Goal: Task Accomplishment & Management: Manage account settings

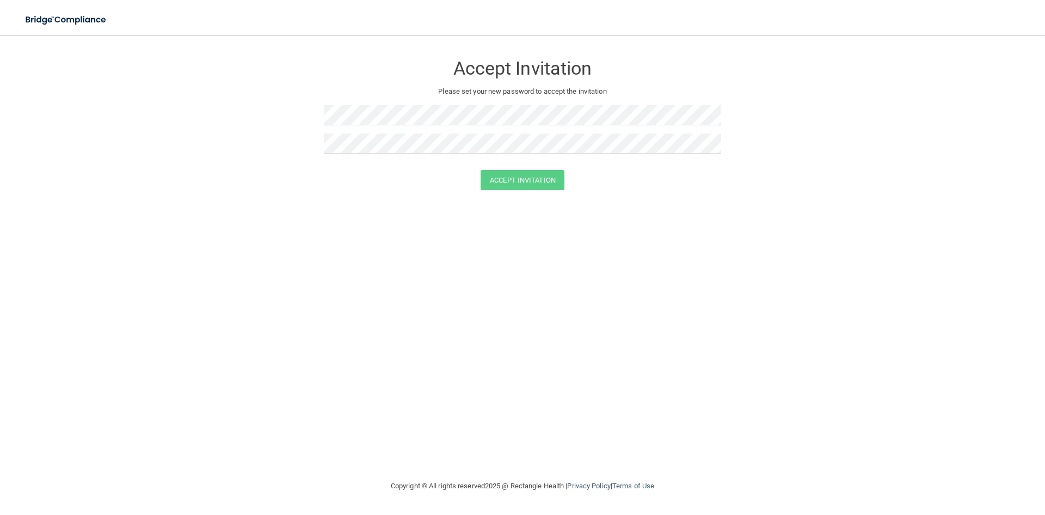
drag, startPoint x: 832, startPoint y: 271, endPoint x: 781, endPoint y: 246, distance: 57.2
click at [828, 266] on div "Accept Invitation Please set your new password to accept the invitation Accept …" at bounding box center [523, 257] width 1002 height 423
click at [622, 200] on form "Accept Invitation Please set your new password to accept the invitation Accept …" at bounding box center [523, 124] width 1002 height 157
click at [531, 187] on button "Accept Invitation" at bounding box center [523, 180] width 84 height 20
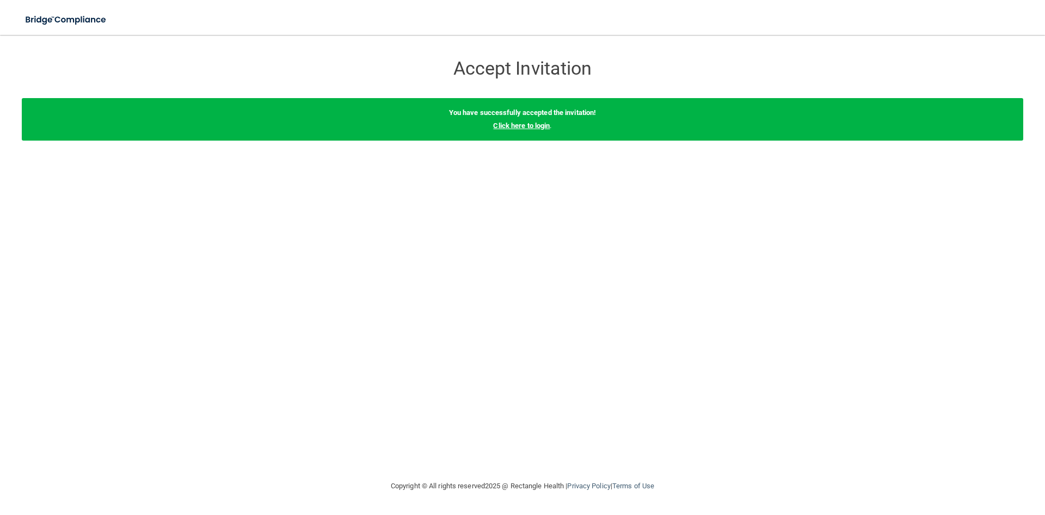
click at [512, 123] on link "Click here to login" at bounding box center [521, 125] width 57 height 8
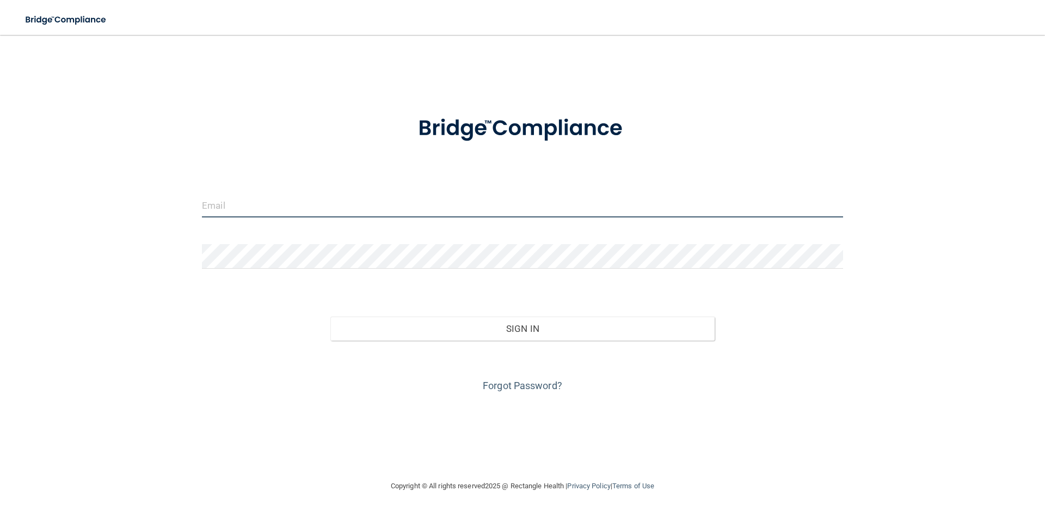
type input "[PERSON_NAME][EMAIL_ADDRESS][PERSON_NAME][DOMAIN_NAME]"
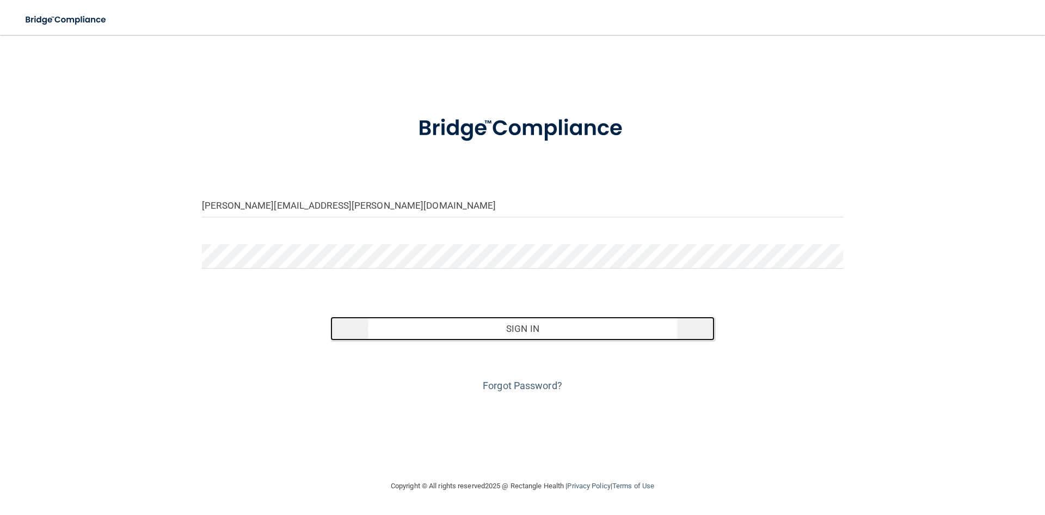
click at [540, 328] on button "Sign In" at bounding box center [523, 328] width 385 height 24
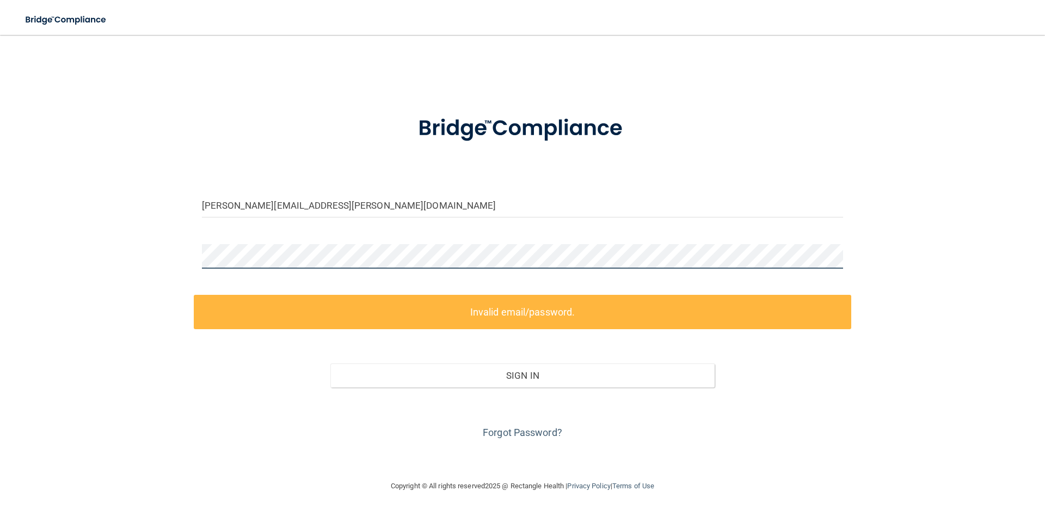
click at [112, 275] on div "[PERSON_NAME][EMAIL_ADDRESS][PERSON_NAME][DOMAIN_NAME] Invalid email/password. …" at bounding box center [523, 257] width 1002 height 423
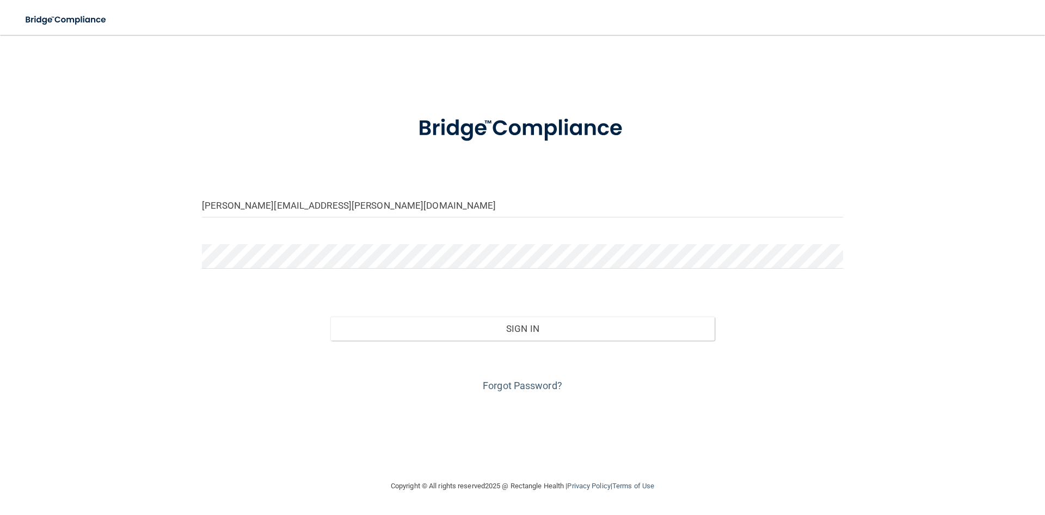
drag, startPoint x: 113, startPoint y: 277, endPoint x: 222, endPoint y: 356, distance: 134.1
click at [114, 277] on div "[PERSON_NAME][EMAIL_ADDRESS][PERSON_NAME][DOMAIN_NAME] Invalid email/password. …" at bounding box center [523, 257] width 1002 height 423
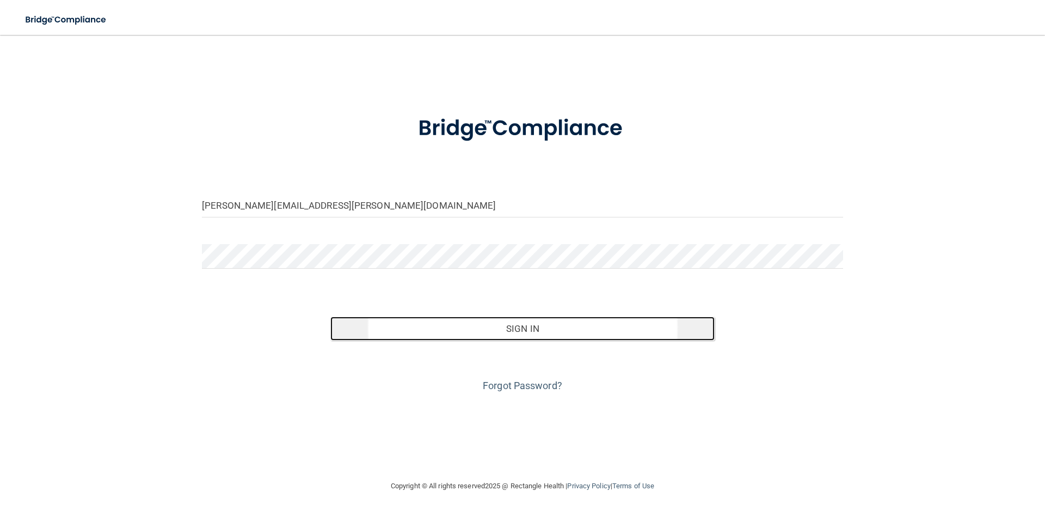
click at [524, 329] on button "Sign In" at bounding box center [523, 328] width 385 height 24
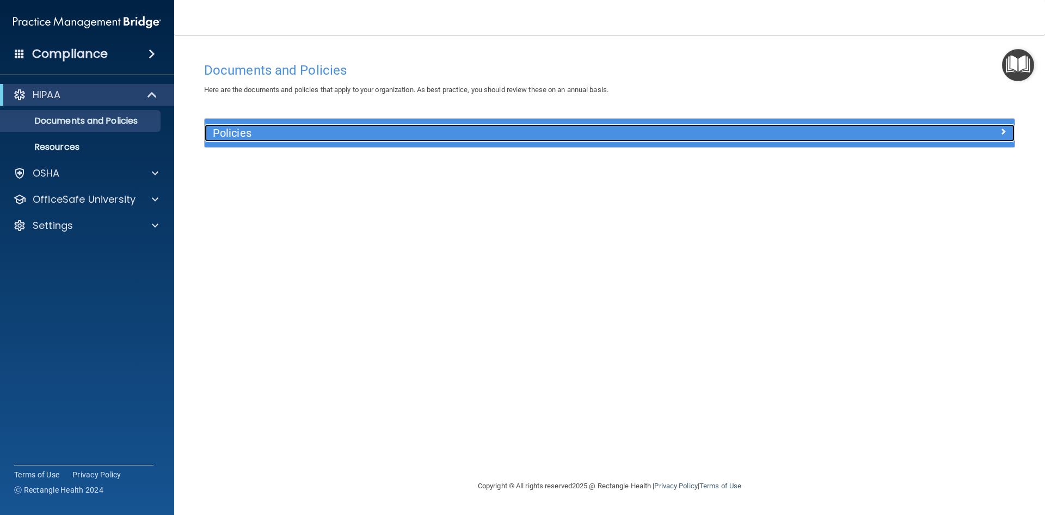
click at [609, 133] on h5 "Policies" at bounding box center [508, 133] width 591 height 12
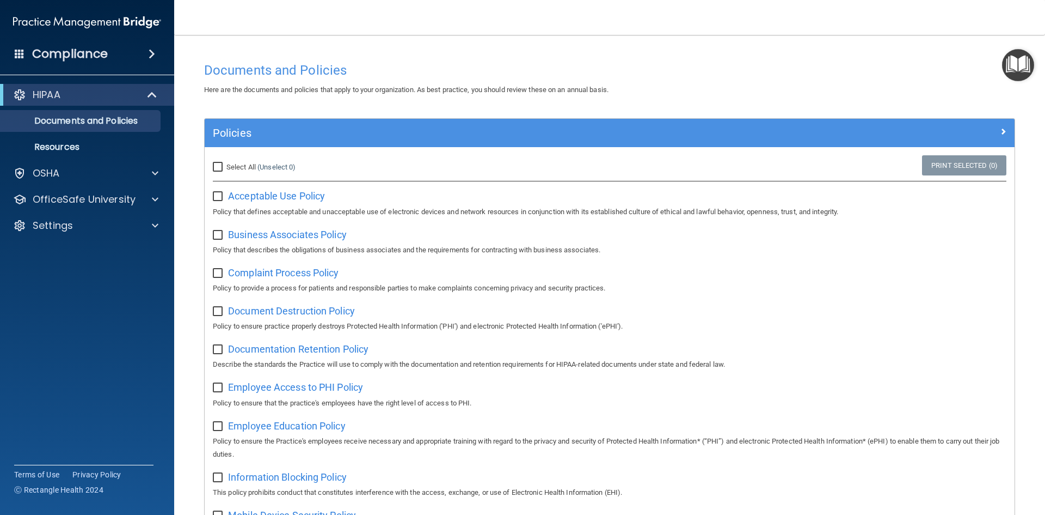
click at [223, 164] on input "Select All (Unselect 0) Unselect All" at bounding box center [219, 167] width 13 height 9
checkbox input "true"
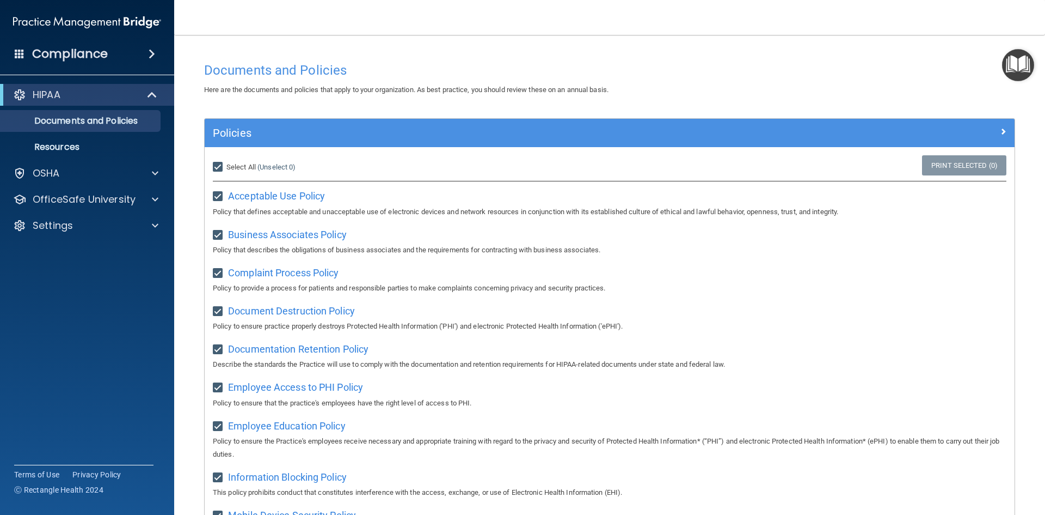
checkbox input "true"
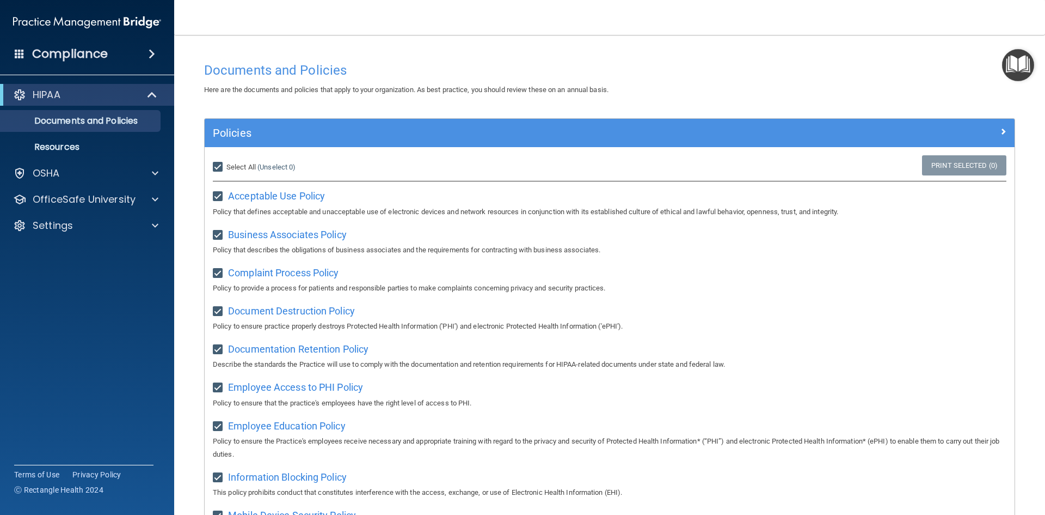
checkbox input "true"
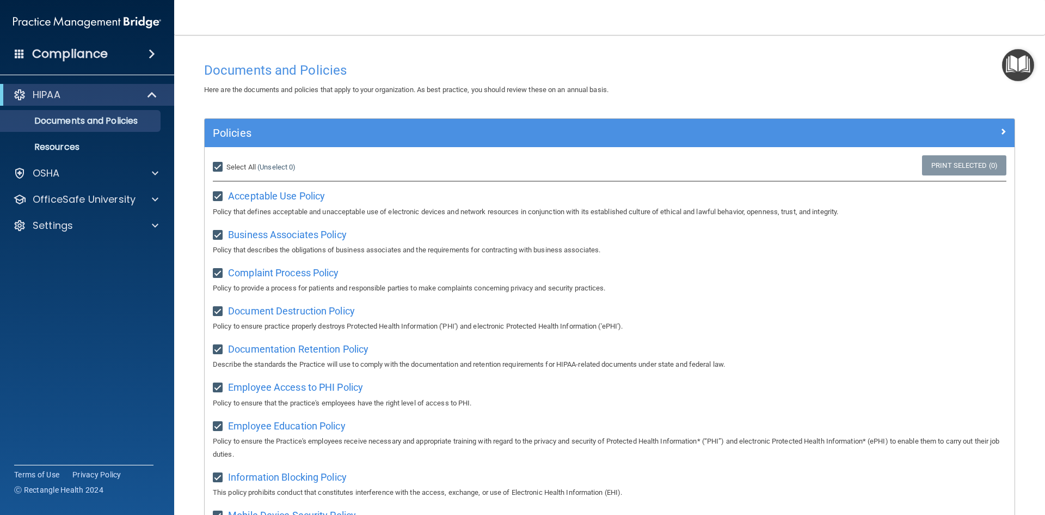
checkbox input "true"
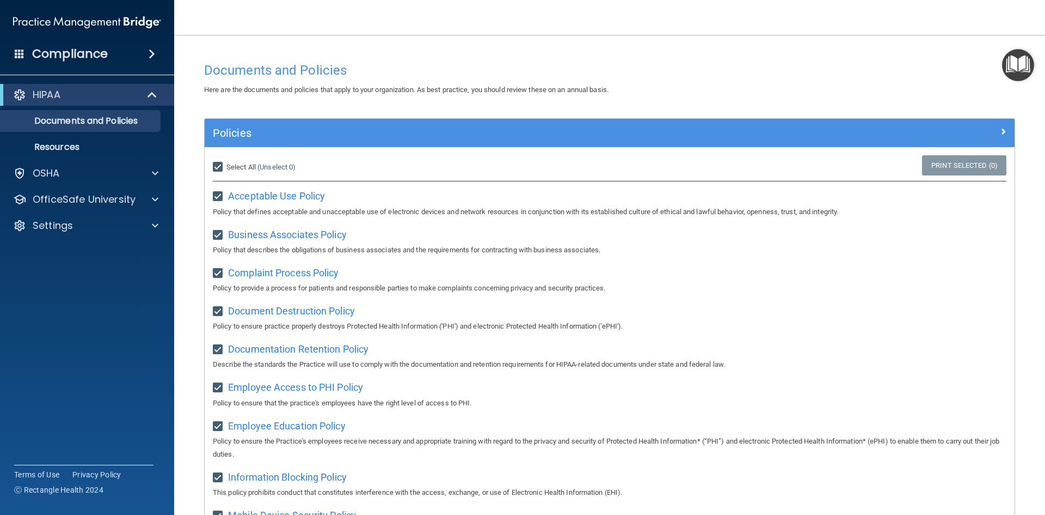
checkbox input "true"
click at [218, 165] on input "Select All (Unselect 21) Unselect All" at bounding box center [219, 167] width 13 height 9
checkbox input "false"
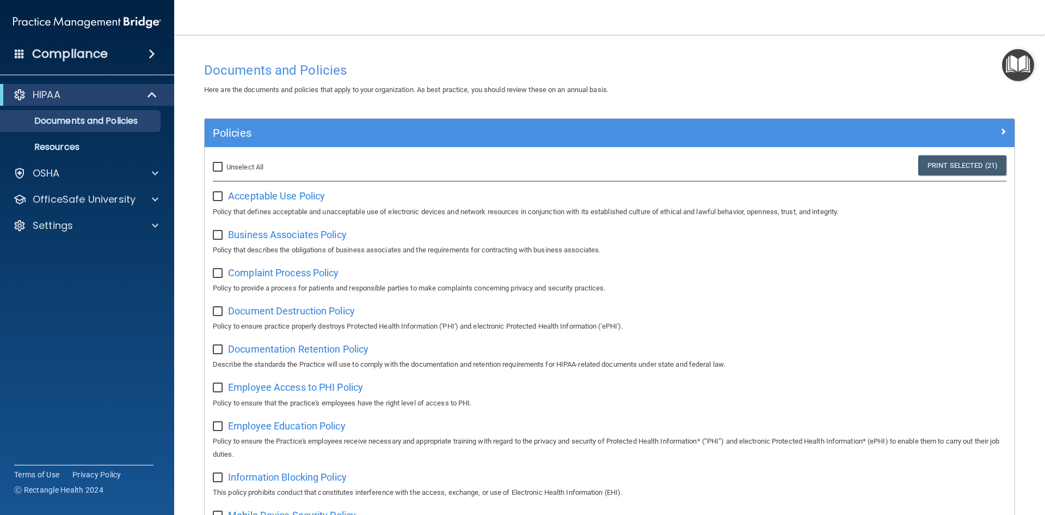
checkbox input "false"
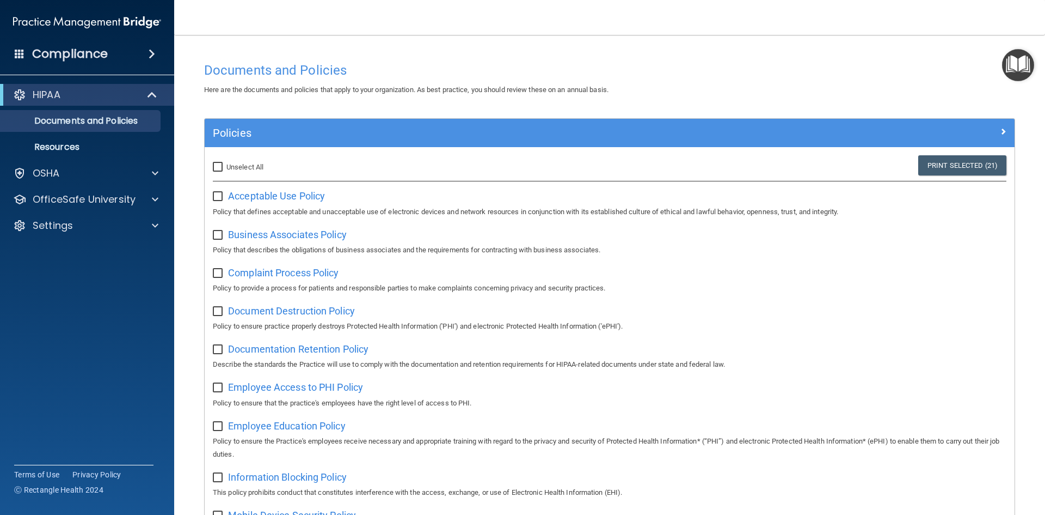
checkbox input "false"
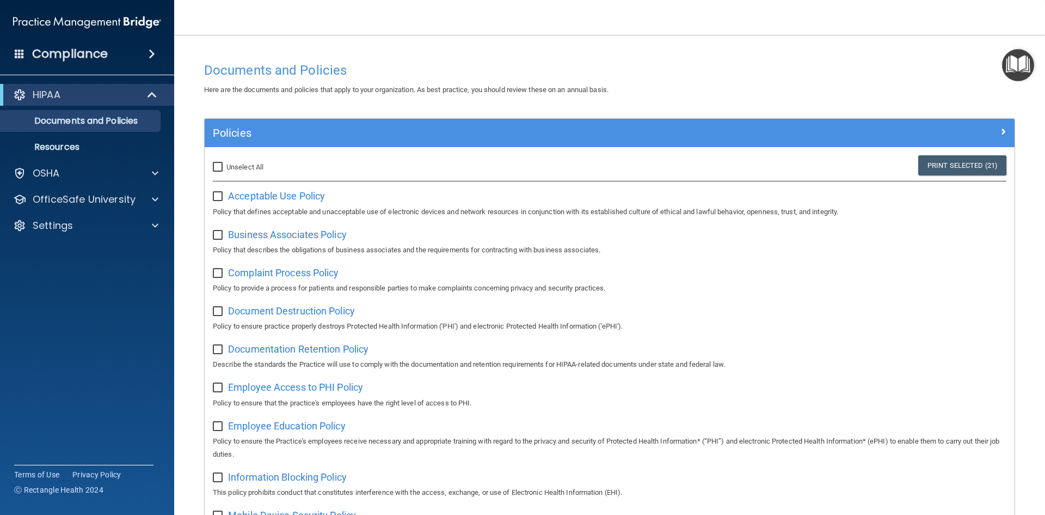
checkbox input "false"
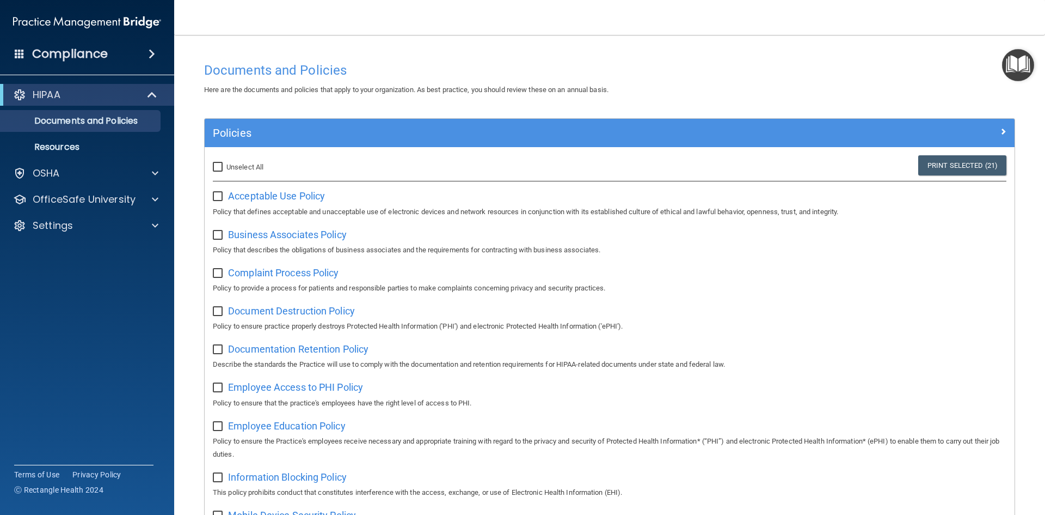
checkbox input "false"
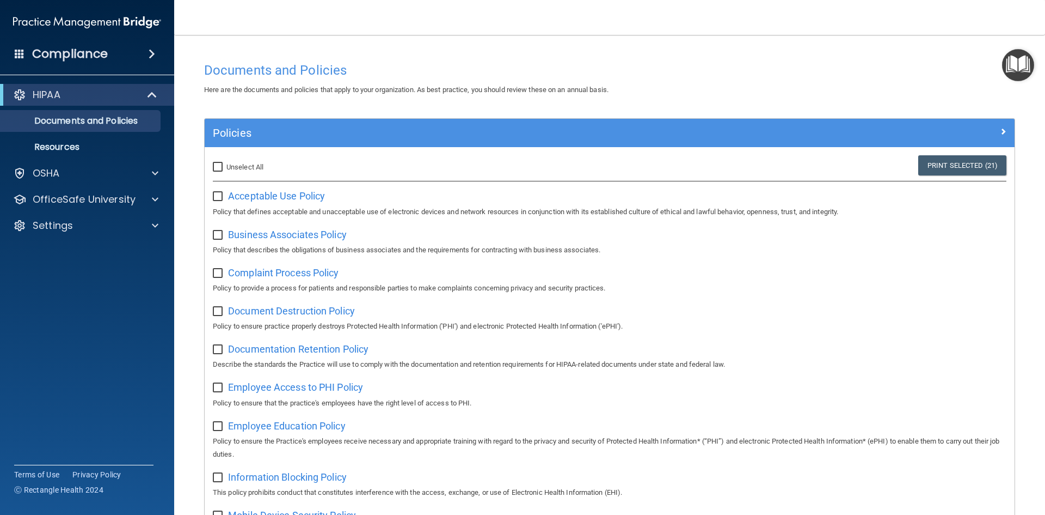
checkbox input "false"
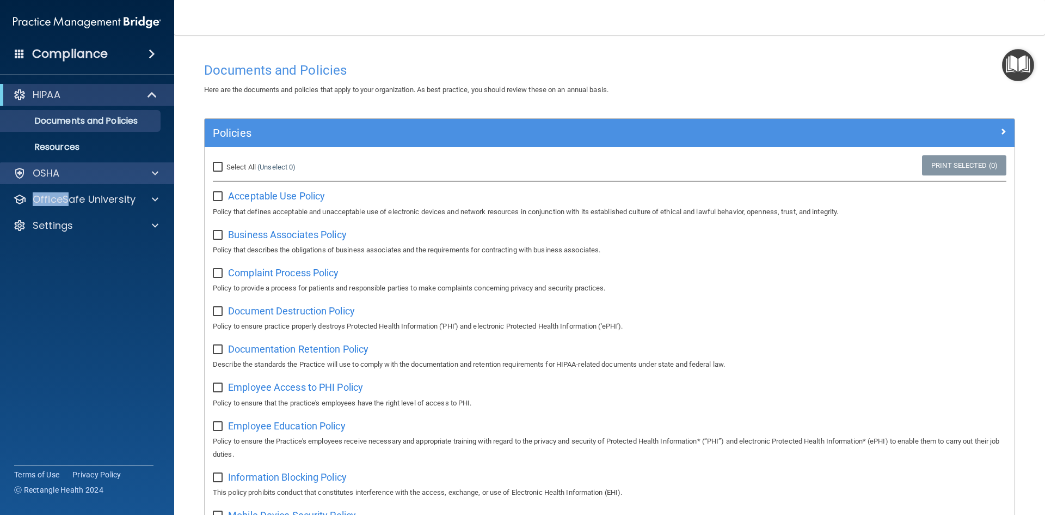
drag, startPoint x: 69, startPoint y: 184, endPoint x: 65, endPoint y: 173, distance: 12.1
click at [65, 178] on div "HIPAA Documents and Policies Report an Incident Business Associates Emergency P…" at bounding box center [87, 162] width 175 height 166
click at [64, 172] on div "OSHA" at bounding box center [72, 173] width 135 height 13
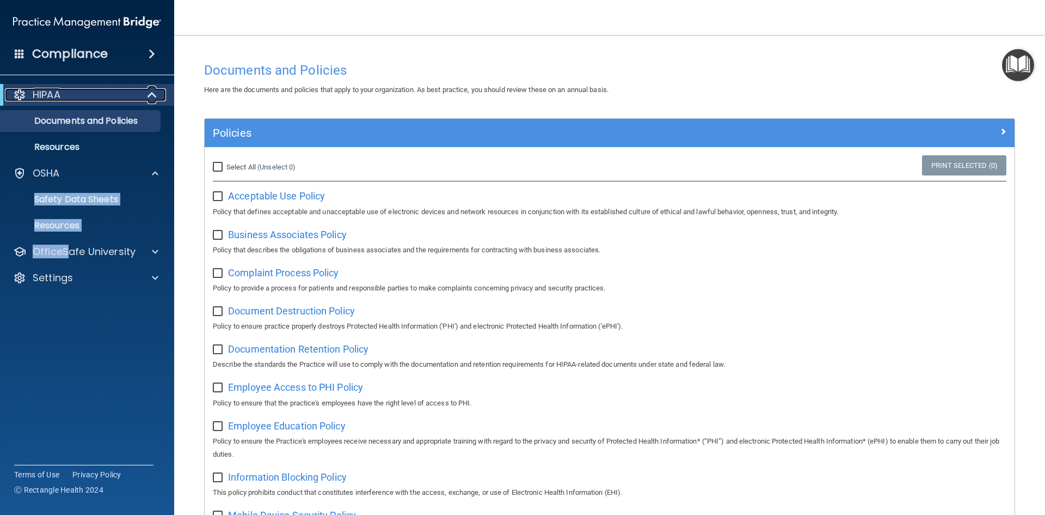
click at [58, 100] on p "HIPAA" at bounding box center [47, 94] width 28 height 13
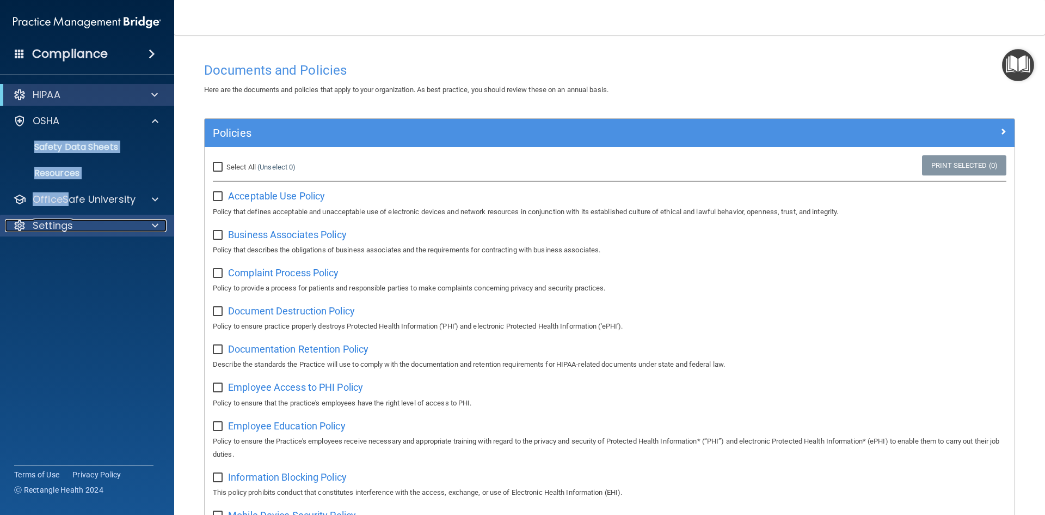
click at [87, 229] on div "Settings" at bounding box center [72, 225] width 135 height 13
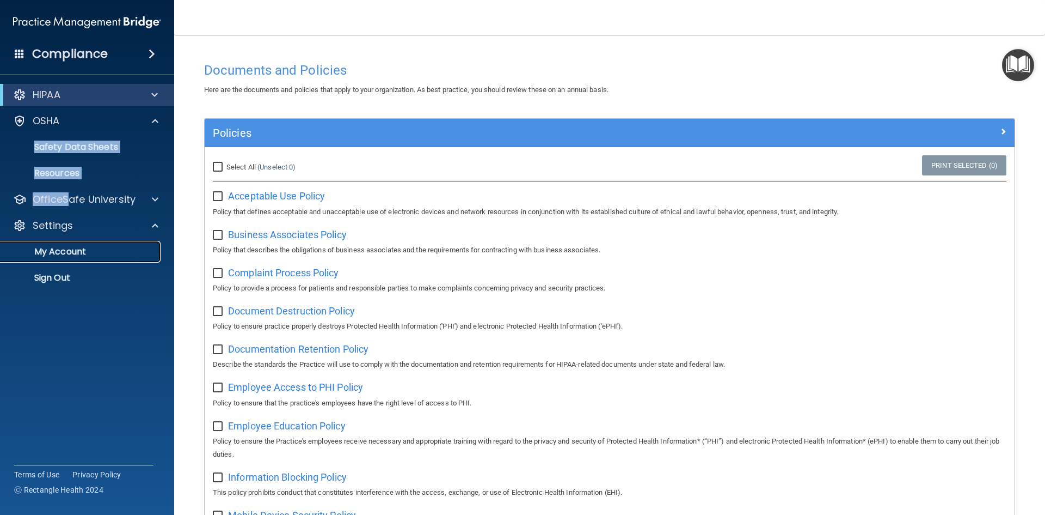
click at [74, 250] on p "My Account" at bounding box center [81, 251] width 149 height 11
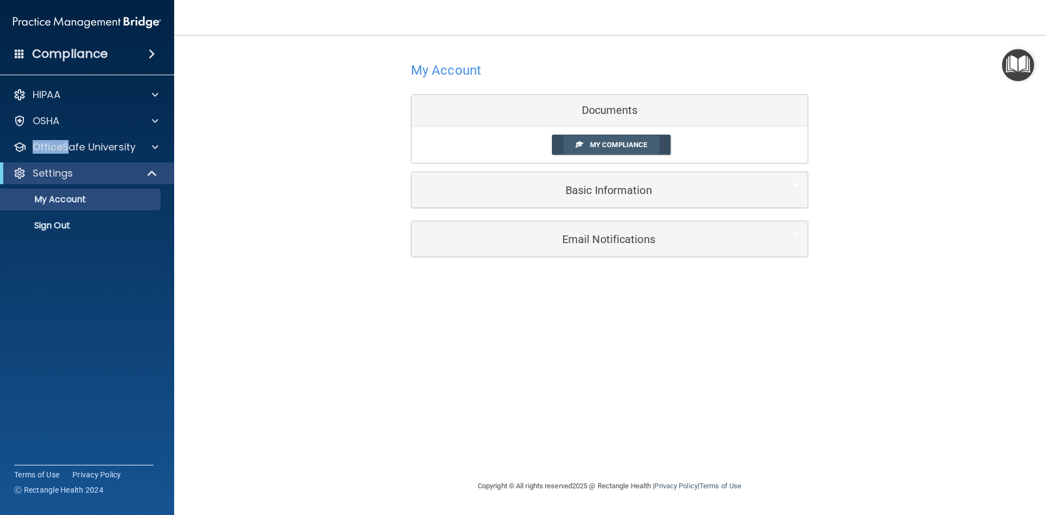
click at [614, 145] on span "My Compliance" at bounding box center [618, 144] width 57 height 8
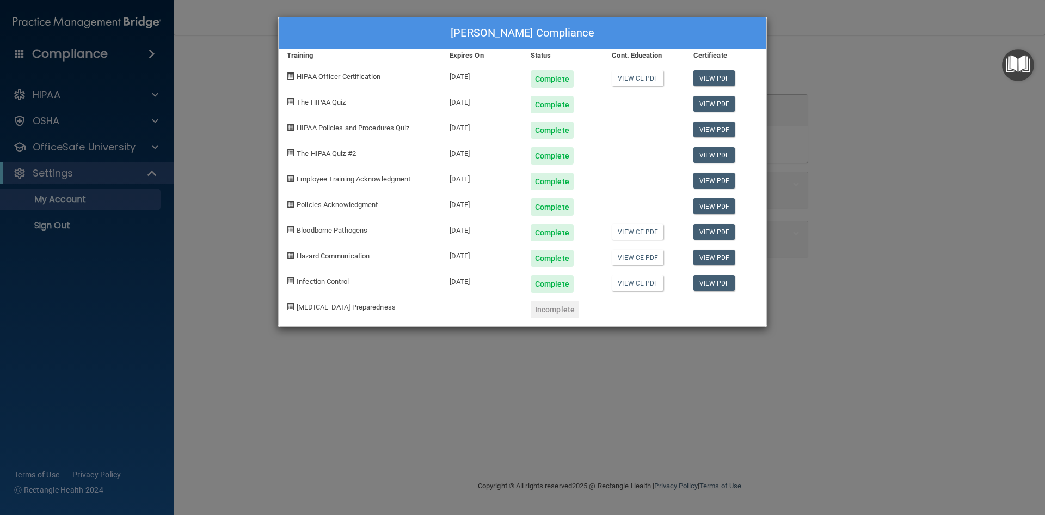
click at [321, 308] on span "[MEDICAL_DATA] Preparedness" at bounding box center [346, 307] width 99 height 8
click at [394, 420] on div "[PERSON_NAME] Compliance Training Expires On Status Cont. Education Certificate…" at bounding box center [522, 257] width 1045 height 515
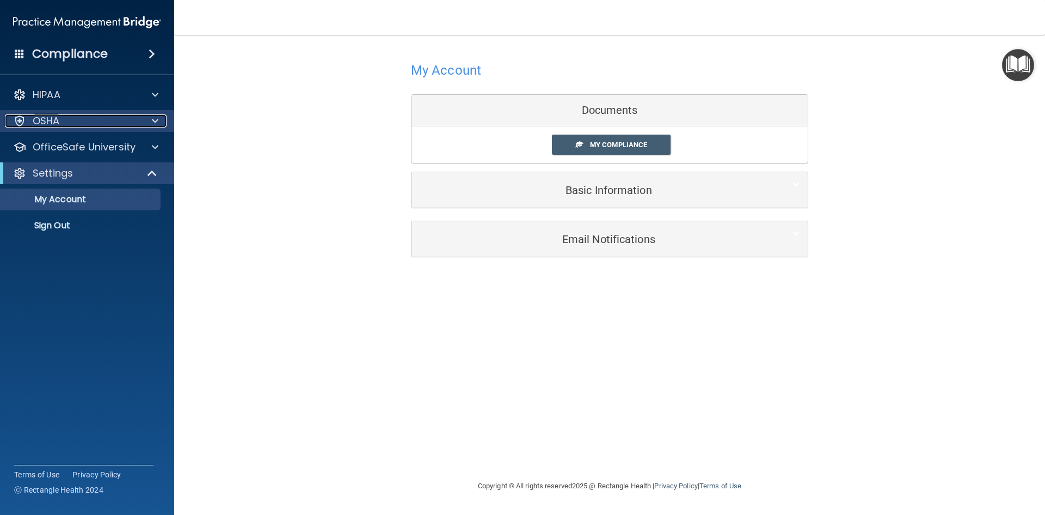
click at [58, 117] on p "OSHA" at bounding box center [46, 120] width 27 height 13
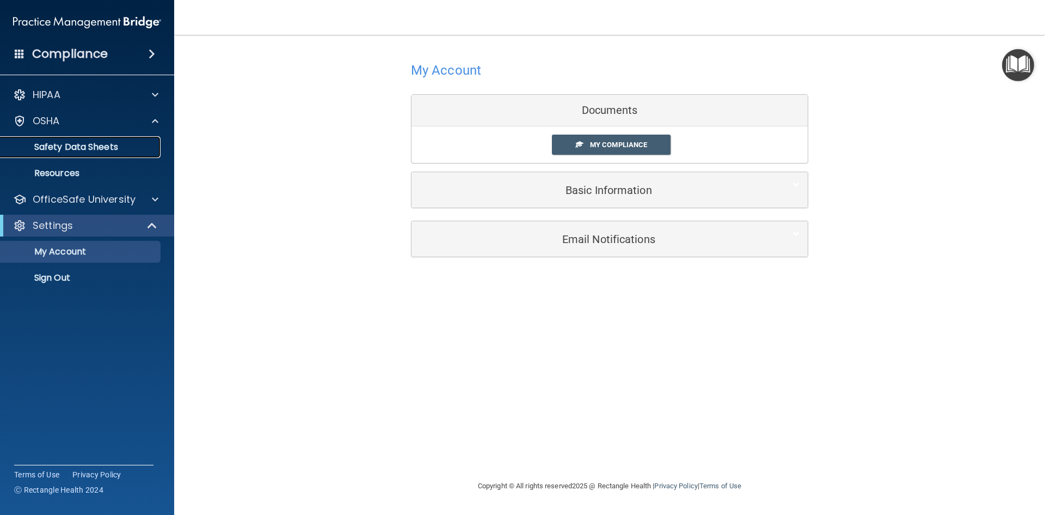
click at [65, 143] on p "Safety Data Sheets" at bounding box center [81, 147] width 149 height 11
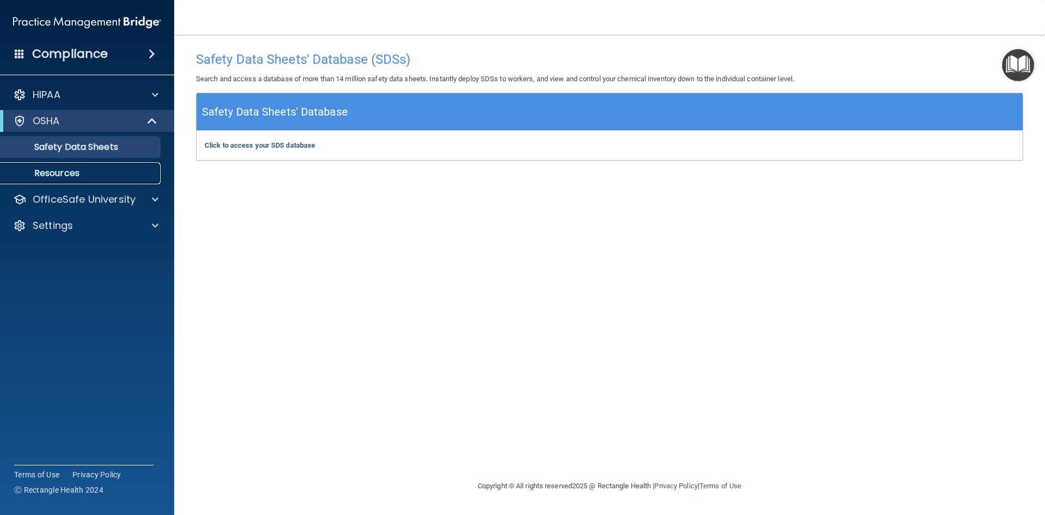
click at [58, 175] on p "Resources" at bounding box center [81, 173] width 149 height 11
